Goal: Task Accomplishment & Management: Use online tool/utility

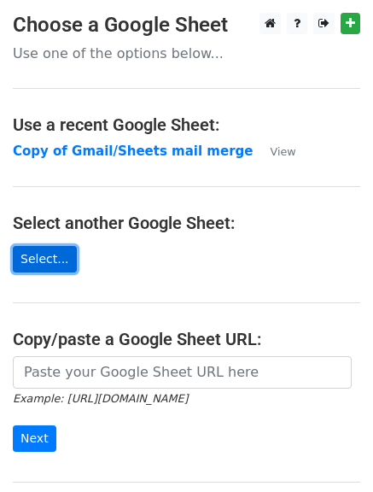
click at [32, 259] on link "Select..." at bounding box center [45, 259] width 64 height 26
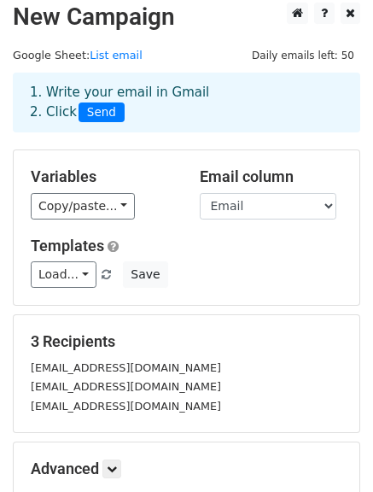
scroll to position [8, 0]
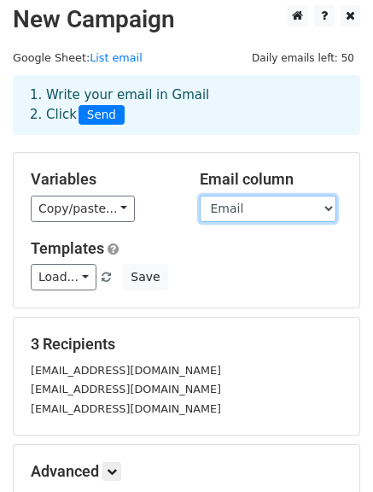
click at [330, 207] on select "First name Last name Company Email" at bounding box center [268, 208] width 137 height 26
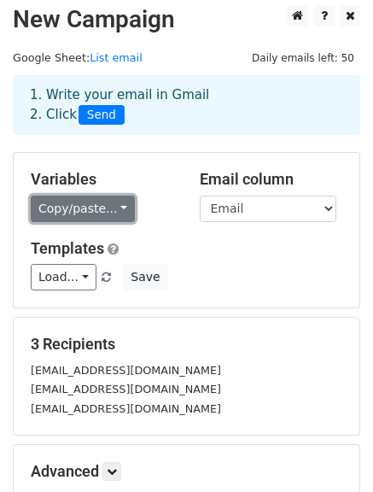
click at [108, 208] on link "Copy/paste..." at bounding box center [83, 208] width 104 height 26
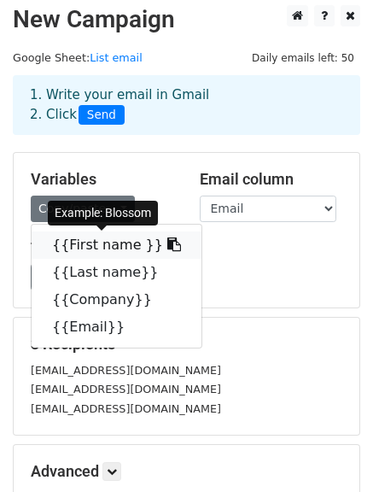
click at [113, 246] on link "{{First name }}" at bounding box center [117, 244] width 170 height 27
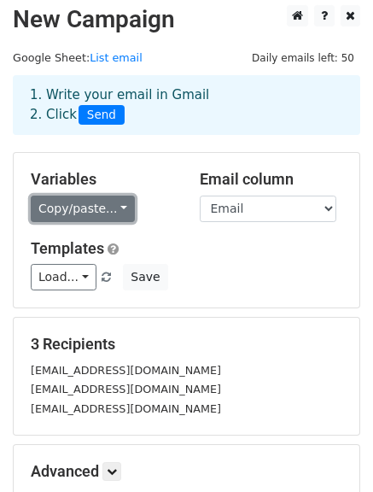
click at [82, 196] on link "Copy/paste..." at bounding box center [83, 208] width 104 height 26
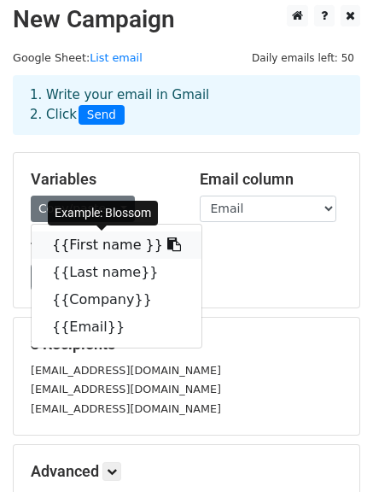
click at [100, 236] on link "{{First name }}" at bounding box center [117, 244] width 170 height 27
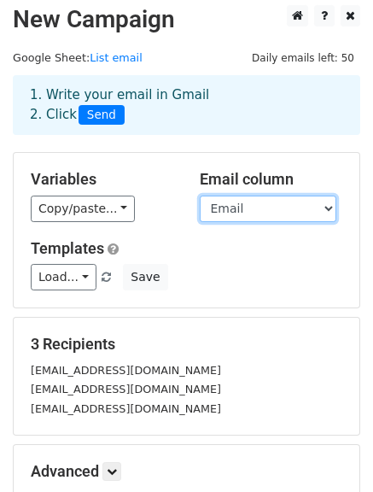
click at [321, 211] on select "First name Last name Company Email" at bounding box center [268, 208] width 137 height 26
click at [200, 195] on select "First name Last name Company Email" at bounding box center [268, 208] width 137 height 26
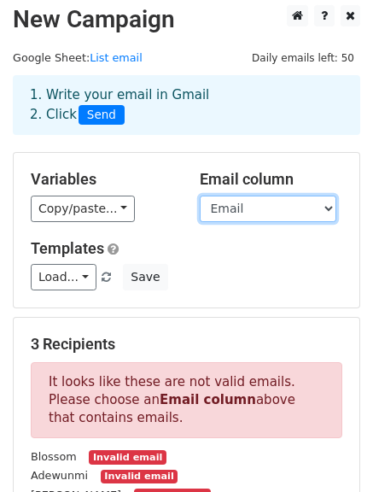
click at [312, 209] on select "First name Last name Company Email" at bounding box center [268, 208] width 137 height 26
select select "Email"
click at [200, 195] on select "First name Last name Company Email" at bounding box center [268, 208] width 137 height 26
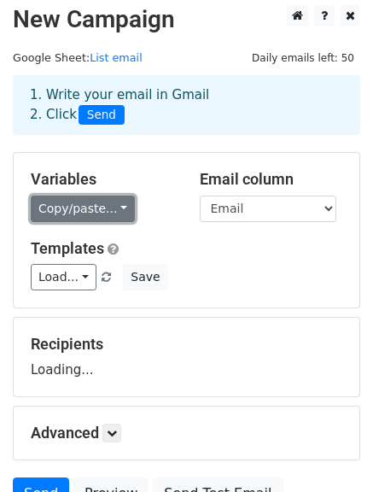
click at [83, 213] on link "Copy/paste..." at bounding box center [83, 208] width 104 height 26
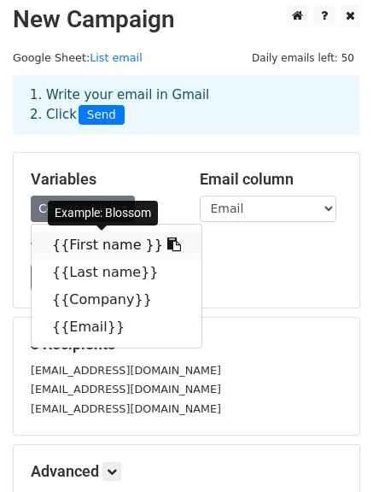
click at [97, 237] on link "{{First name }}" at bounding box center [117, 244] width 170 height 27
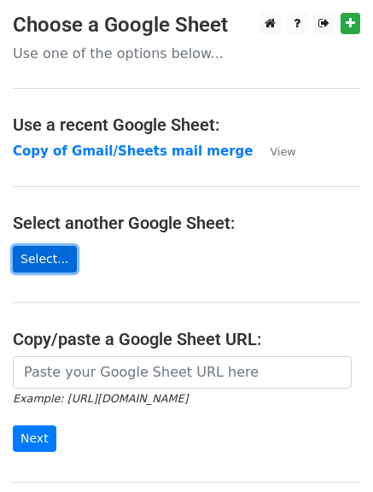
click at [55, 257] on link "Select..." at bounding box center [45, 259] width 64 height 26
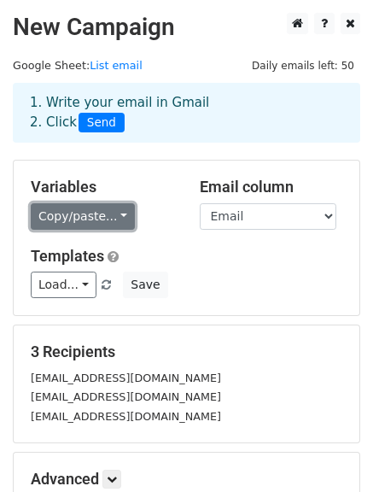
click at [108, 221] on link "Copy/paste..." at bounding box center [83, 216] width 104 height 26
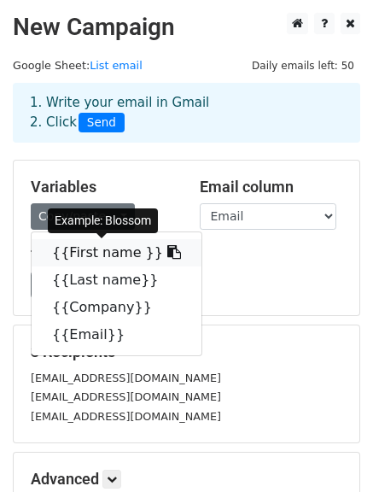
click at [106, 247] on link "{{First name }}" at bounding box center [117, 252] width 170 height 27
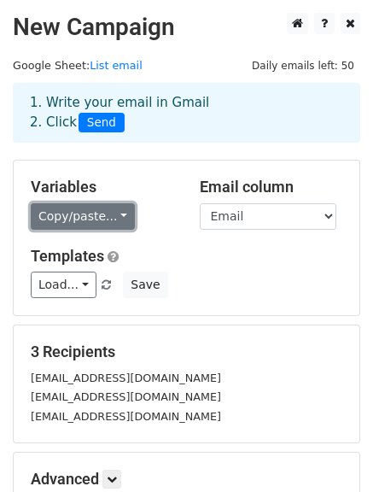
click at [100, 220] on link "Copy/paste..." at bounding box center [83, 216] width 104 height 26
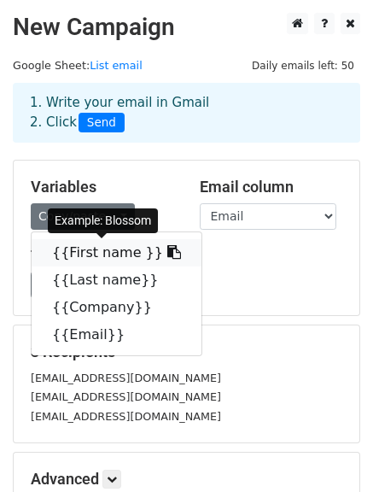
click at [97, 246] on link "{{First name }}" at bounding box center [117, 252] width 170 height 27
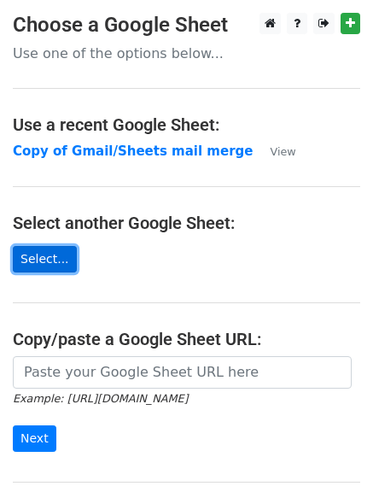
click at [57, 261] on link "Select..." at bounding box center [45, 259] width 64 height 26
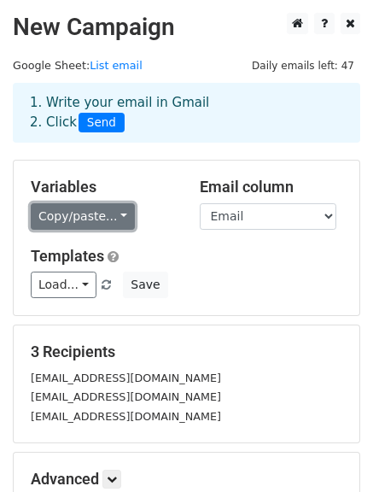
click at [113, 222] on link "Copy/paste..." at bounding box center [83, 216] width 104 height 26
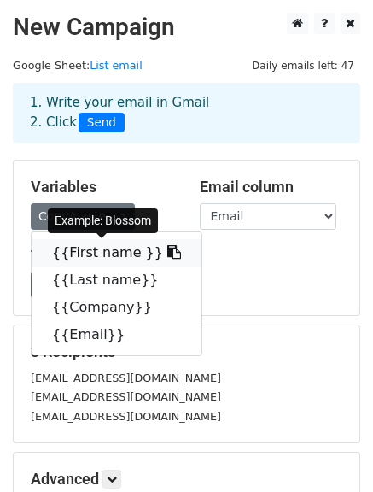
click at [167, 251] on icon at bounding box center [174, 252] width 14 height 14
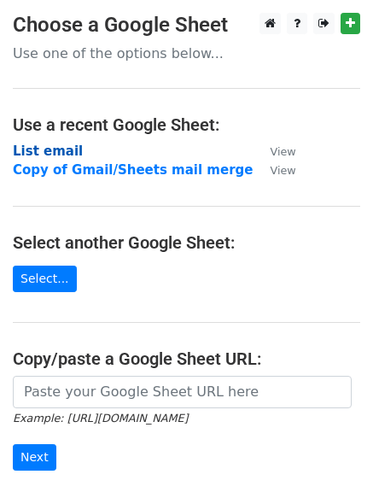
click at [55, 152] on strong "List email" at bounding box center [48, 150] width 70 height 15
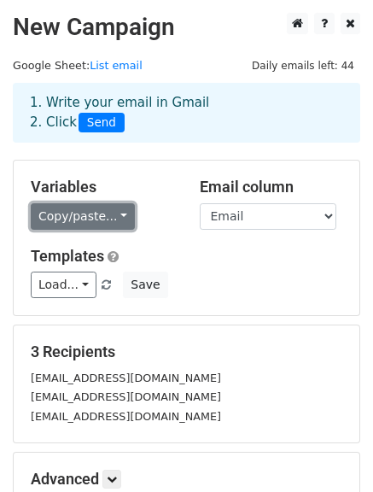
click at [100, 213] on link "Copy/paste..." at bounding box center [83, 216] width 104 height 26
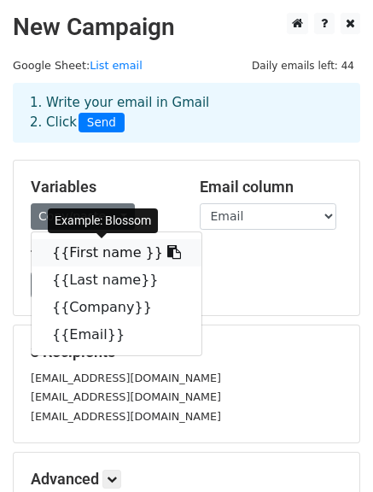
click at [98, 249] on link "{{First name }}" at bounding box center [117, 252] width 170 height 27
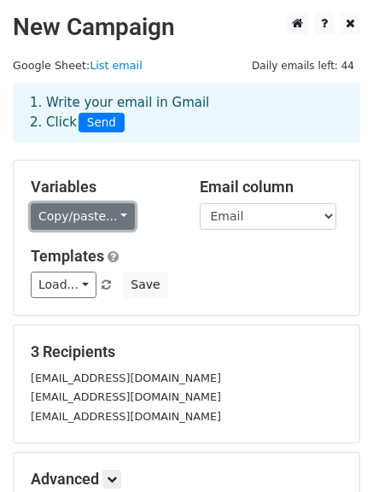
click at [113, 216] on link "Copy/paste..." at bounding box center [83, 216] width 104 height 26
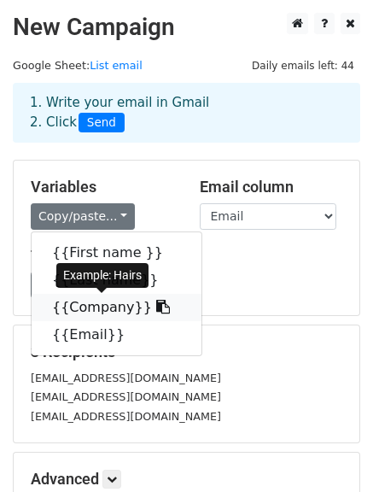
click at [105, 301] on link "{{Company}}" at bounding box center [117, 307] width 170 height 27
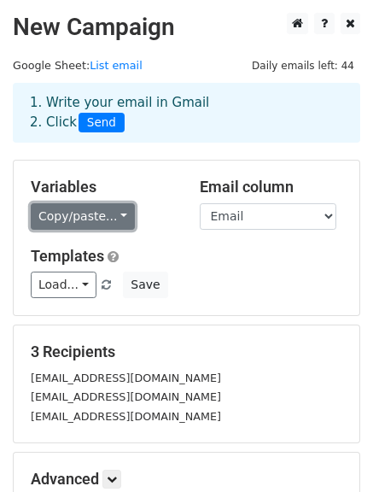
click at [101, 214] on link "Copy/paste..." at bounding box center [83, 216] width 104 height 26
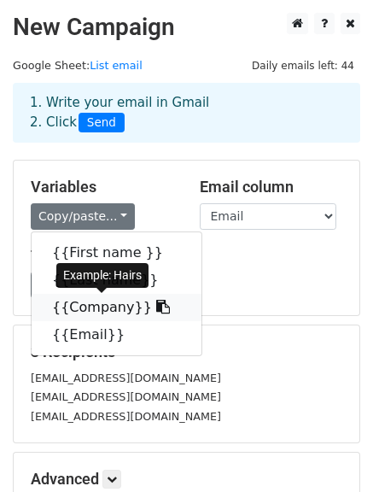
click at [94, 309] on link "{{Company}}" at bounding box center [117, 307] width 170 height 27
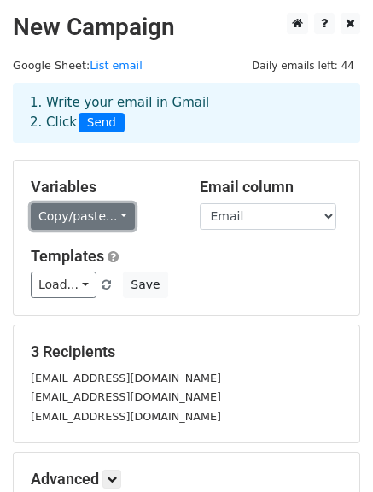
click at [112, 221] on link "Copy/paste..." at bounding box center [83, 216] width 104 height 26
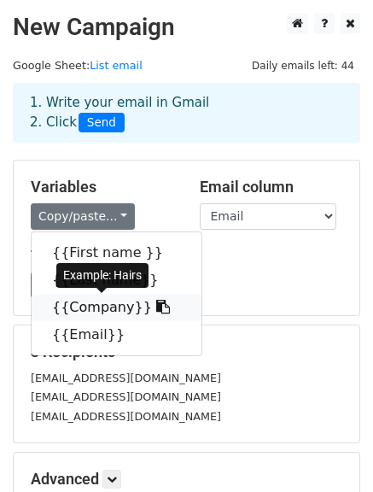
click at [94, 305] on link "{{Company}}" at bounding box center [117, 307] width 170 height 27
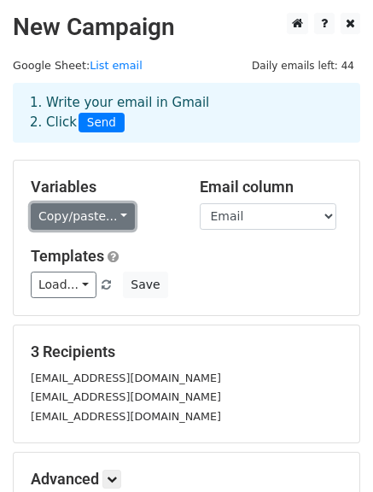
click at [107, 220] on link "Copy/paste..." at bounding box center [83, 216] width 104 height 26
